Goal: Information Seeking & Learning: Learn about a topic

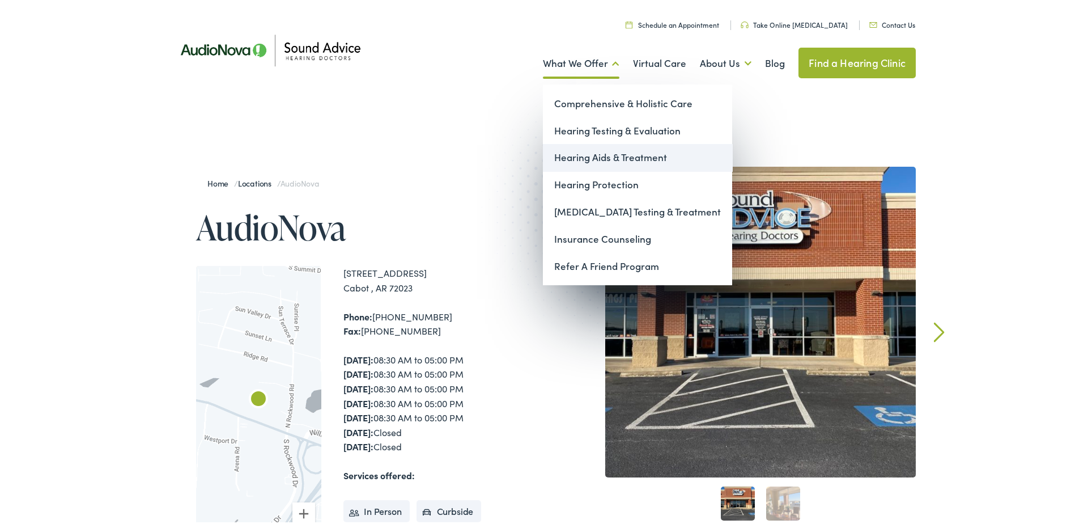
click at [587, 154] on link "Hearing Aids & Treatment" at bounding box center [637, 155] width 189 height 27
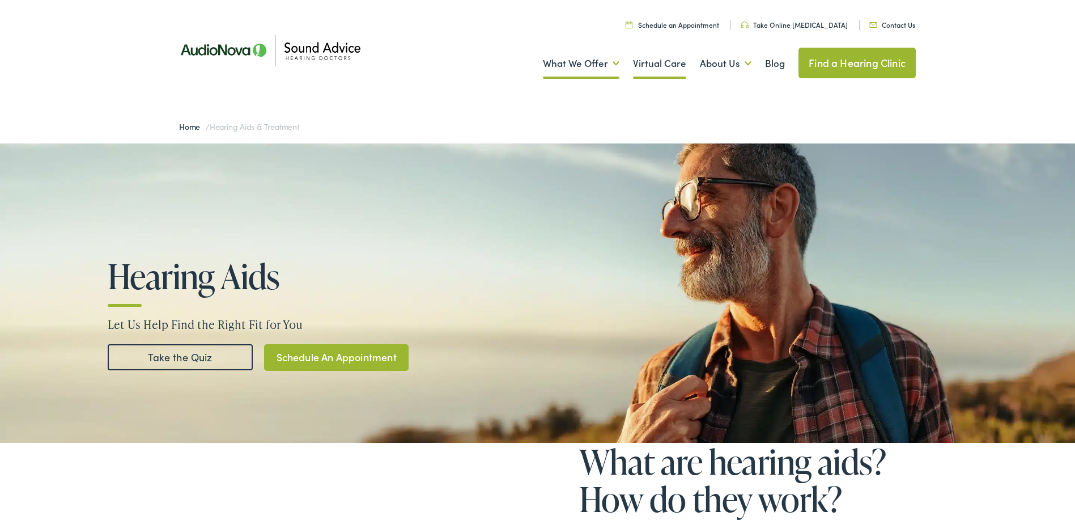
click at [649, 60] on link "Virtual Care" at bounding box center [659, 61] width 53 height 42
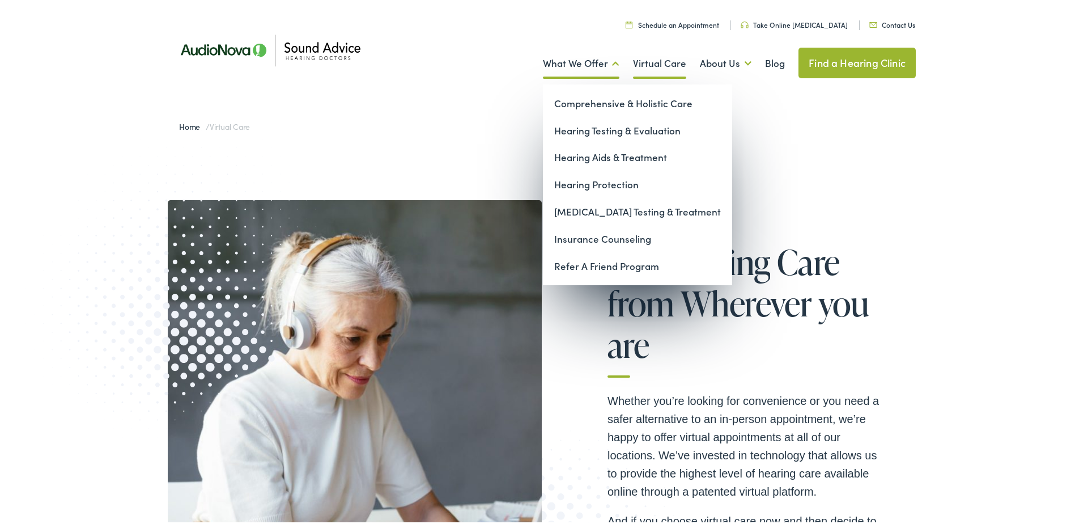
click at [577, 64] on link "What We Offer" at bounding box center [581, 61] width 77 height 42
click at [577, 150] on link "Hearing Aids & Treatment" at bounding box center [637, 155] width 189 height 27
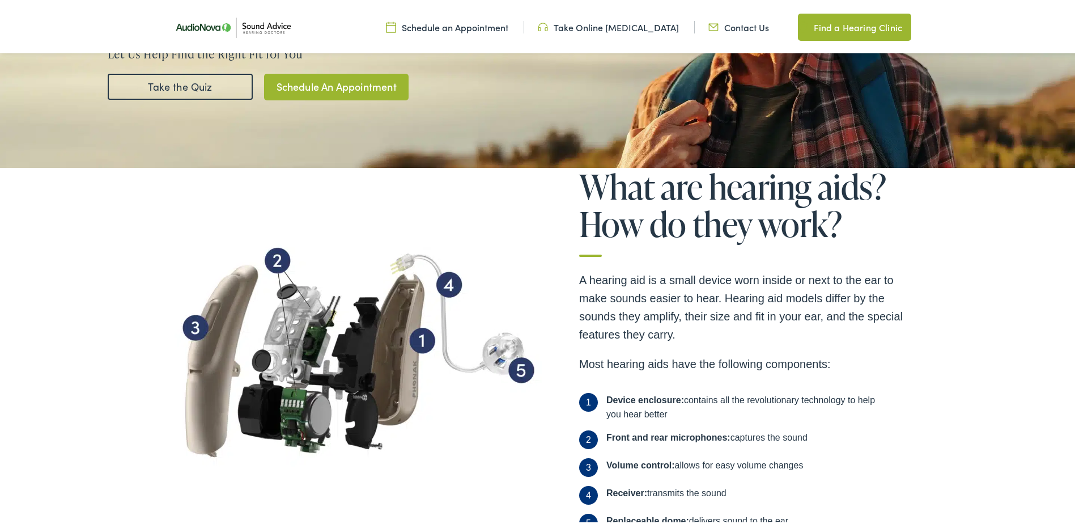
scroll to position [283, 0]
